Goal: Transaction & Acquisition: Subscribe to service/newsletter

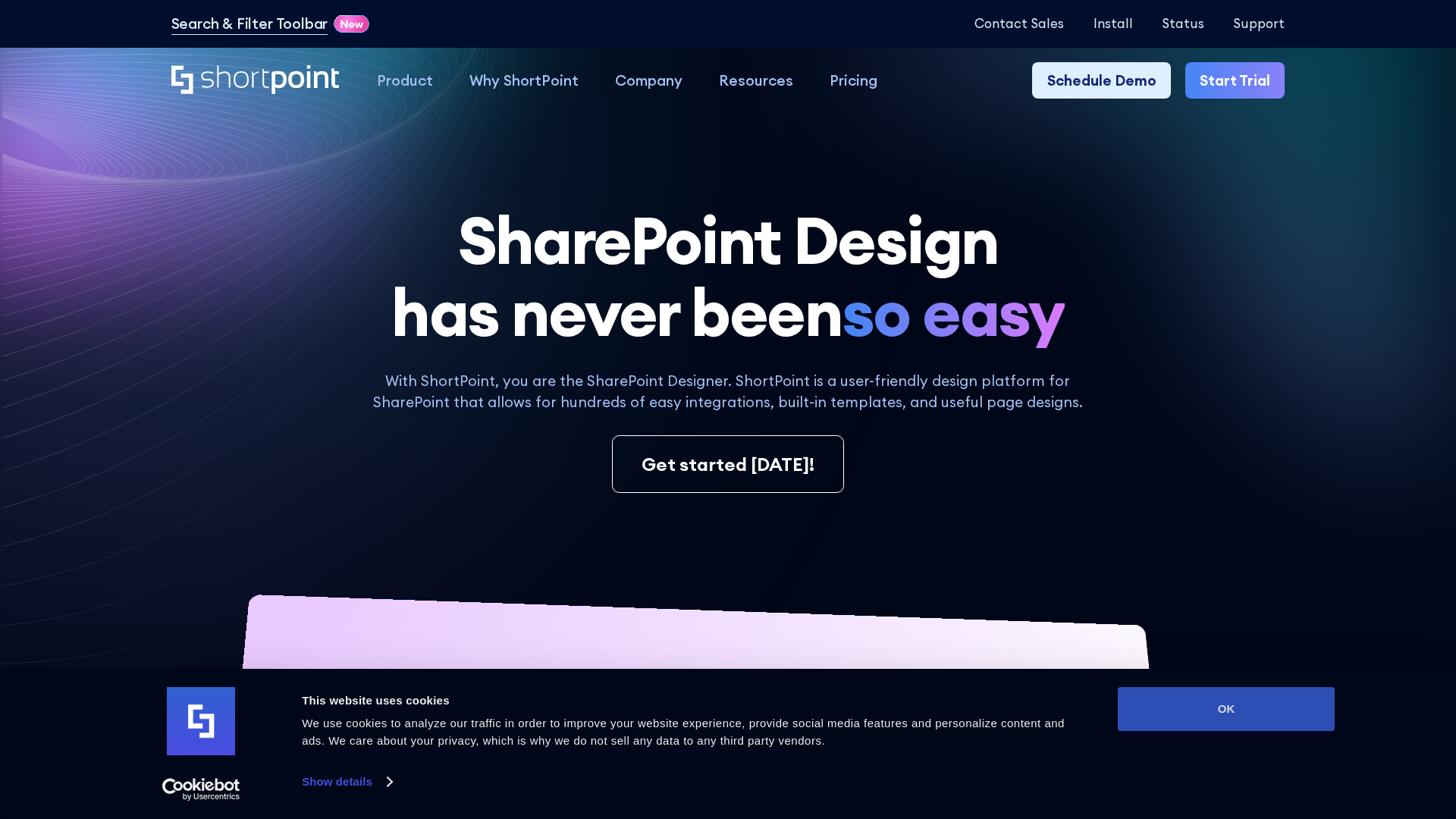
click at [1227, 709] on button "OK" at bounding box center [1226, 708] width 217 height 44
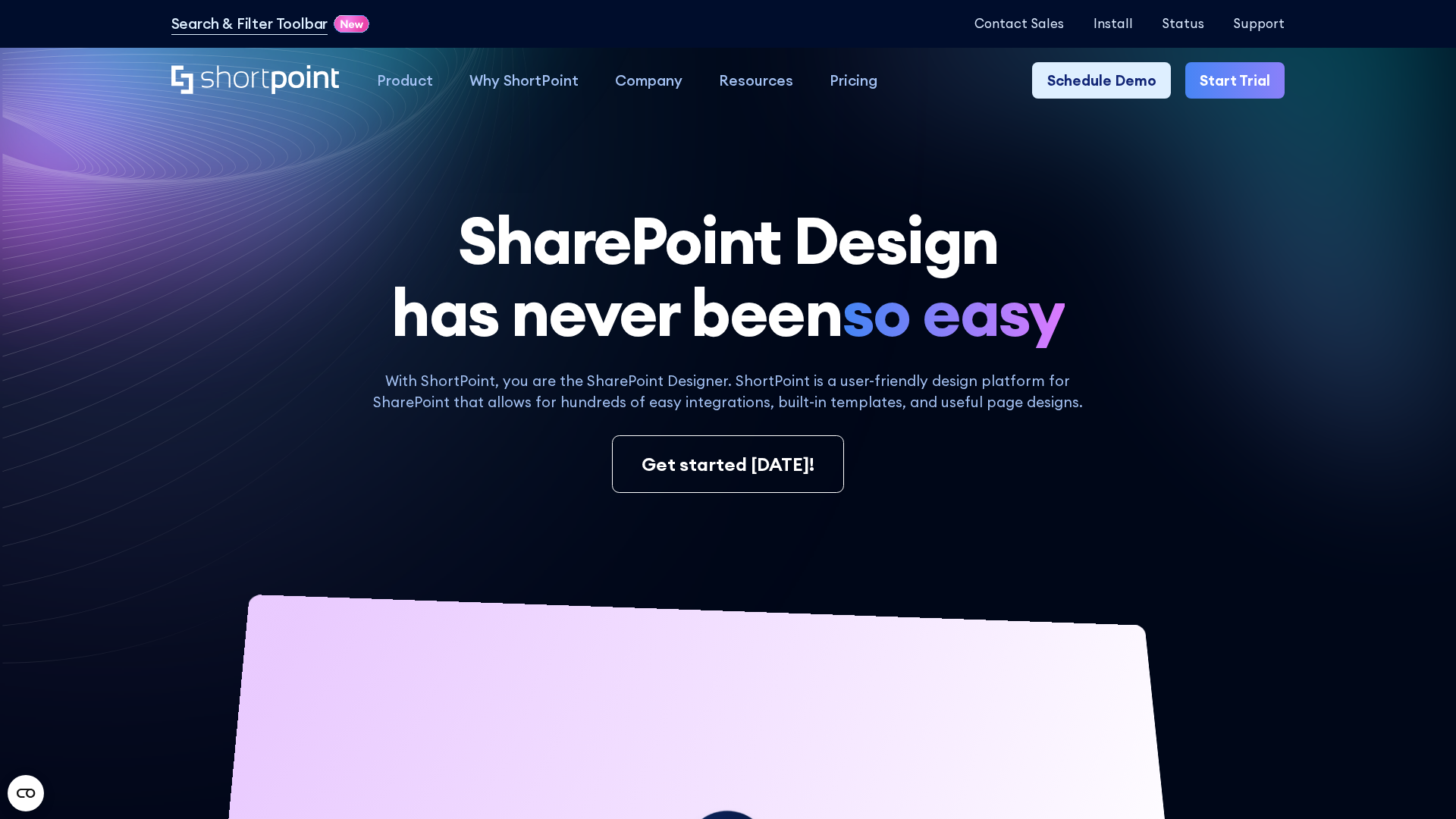
click at [1236, 80] on link "Start Trial" at bounding box center [1235, 80] width 99 height 36
